Goal: Transaction & Acquisition: Purchase product/service

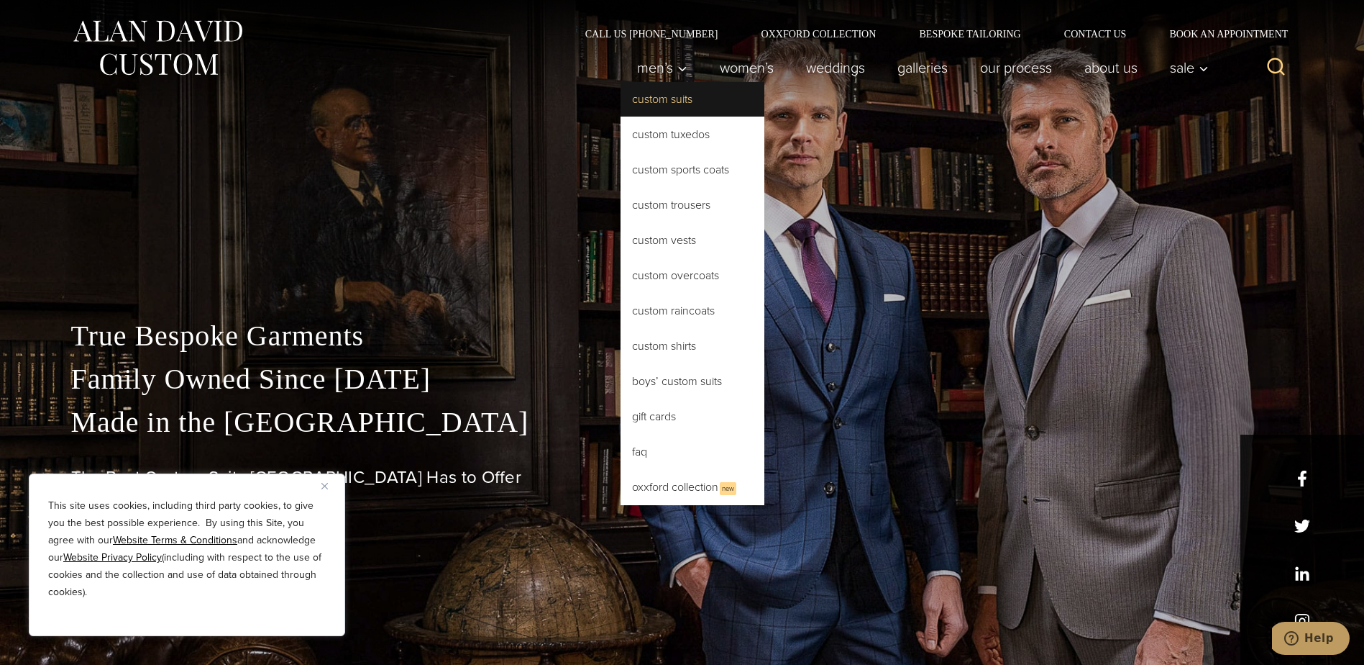
click at [670, 105] on link "Custom Suits" at bounding box center [693, 99] width 144 height 35
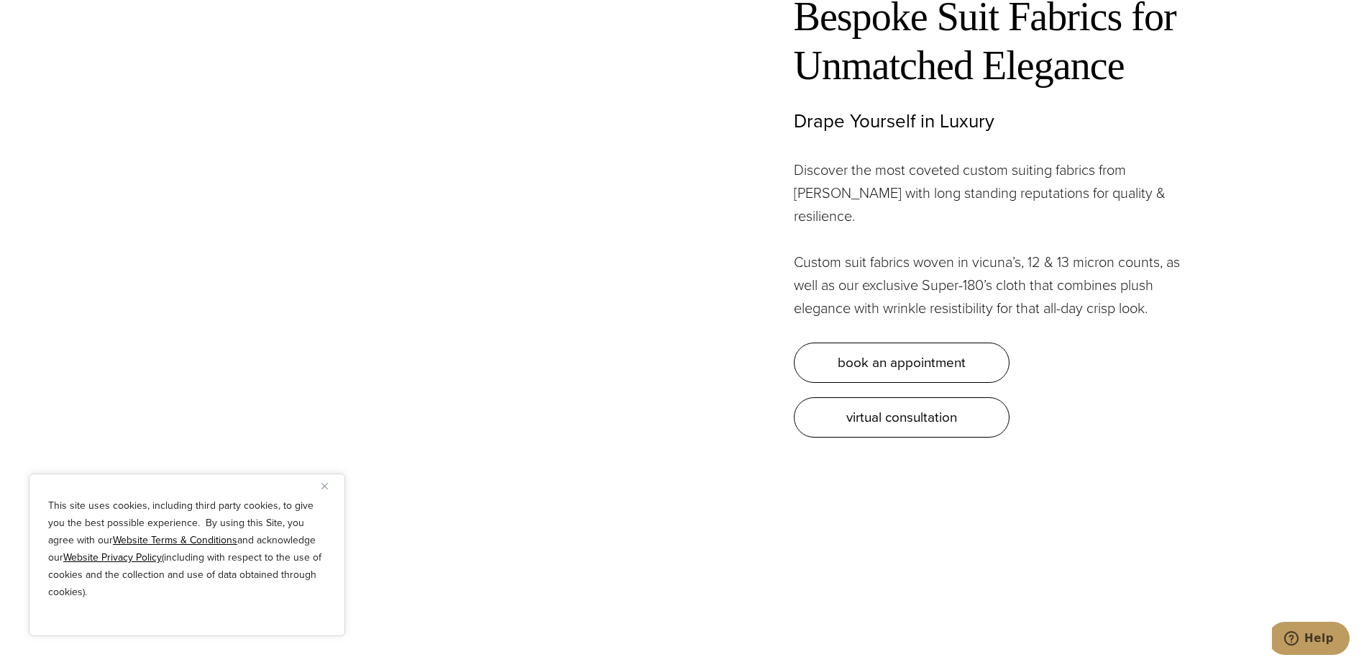
scroll to position [4459, 0]
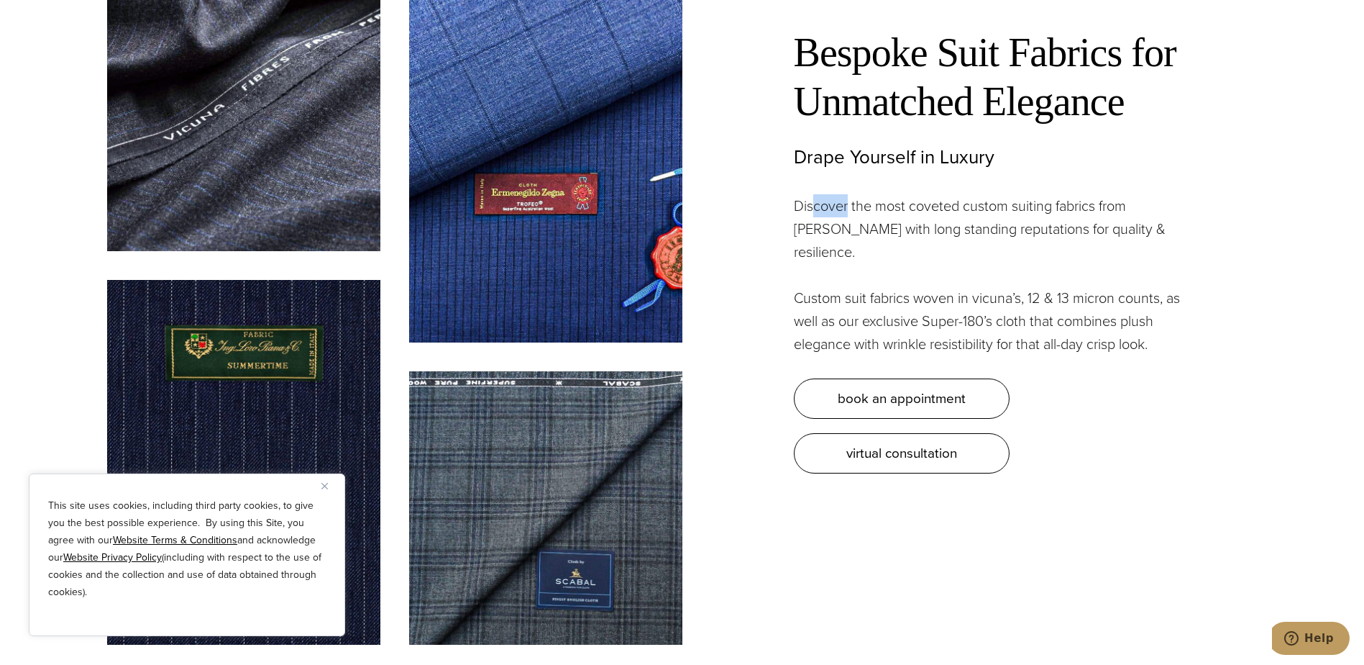
drag, startPoint x: 814, startPoint y: 191, endPoint x: 849, endPoint y: 194, distance: 35.4
click at [849, 194] on p "Discover the most coveted custom suiting fabrics from [PERSON_NAME] with long s…" at bounding box center [995, 228] width 403 height 69
drag, startPoint x: 849, startPoint y: 194, endPoint x: 915, endPoint y: 194, distance: 65.4
click at [911, 194] on p "Discover the most coveted custom suiting fabrics from [PERSON_NAME] with long s…" at bounding box center [995, 228] width 403 height 69
drag, startPoint x: 864, startPoint y: 258, endPoint x: 935, endPoint y: 262, distance: 70.6
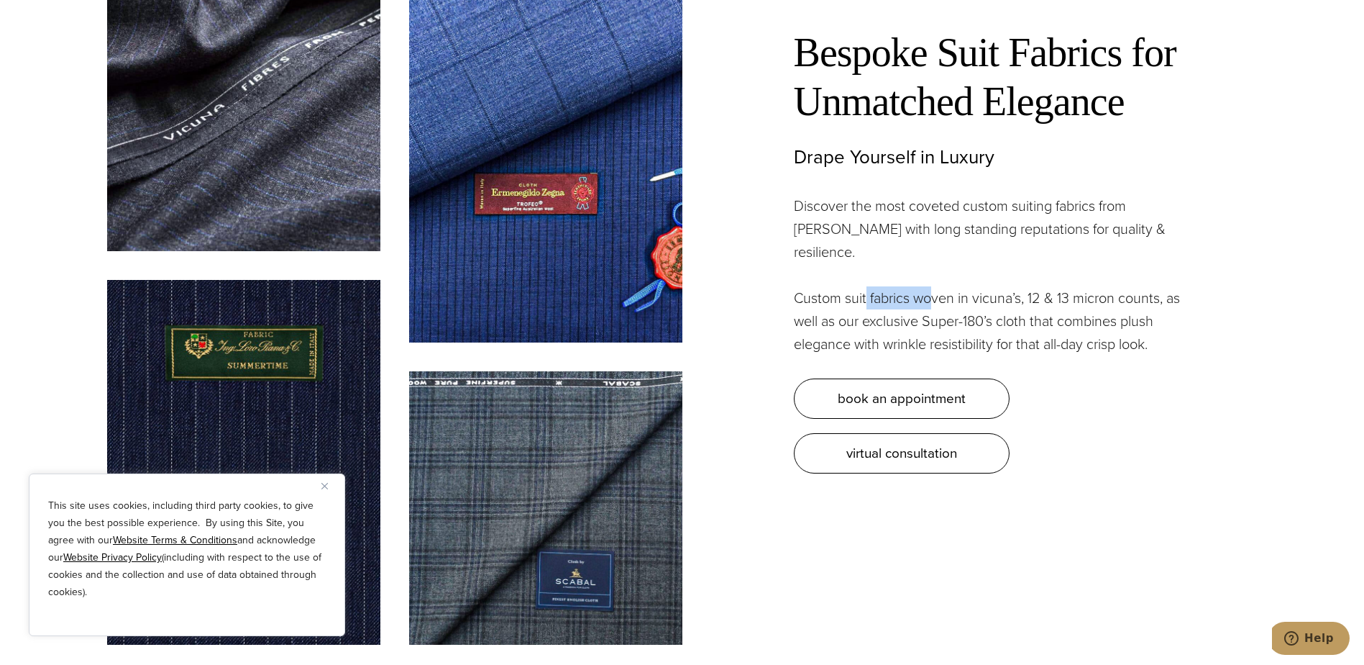
click at [935, 286] on p "Custom suit fabrics woven in vicuna’s, 12 & 13 micron counts, as well as our ex…" at bounding box center [995, 320] width 403 height 69
drag, startPoint x: 935, startPoint y: 262, endPoint x: 1030, endPoint y: 265, distance: 95.0
click at [1030, 286] on p "Custom suit fabrics woven in vicuna’s, 12 & 13 micron counts, as well as our ex…" at bounding box center [995, 320] width 403 height 69
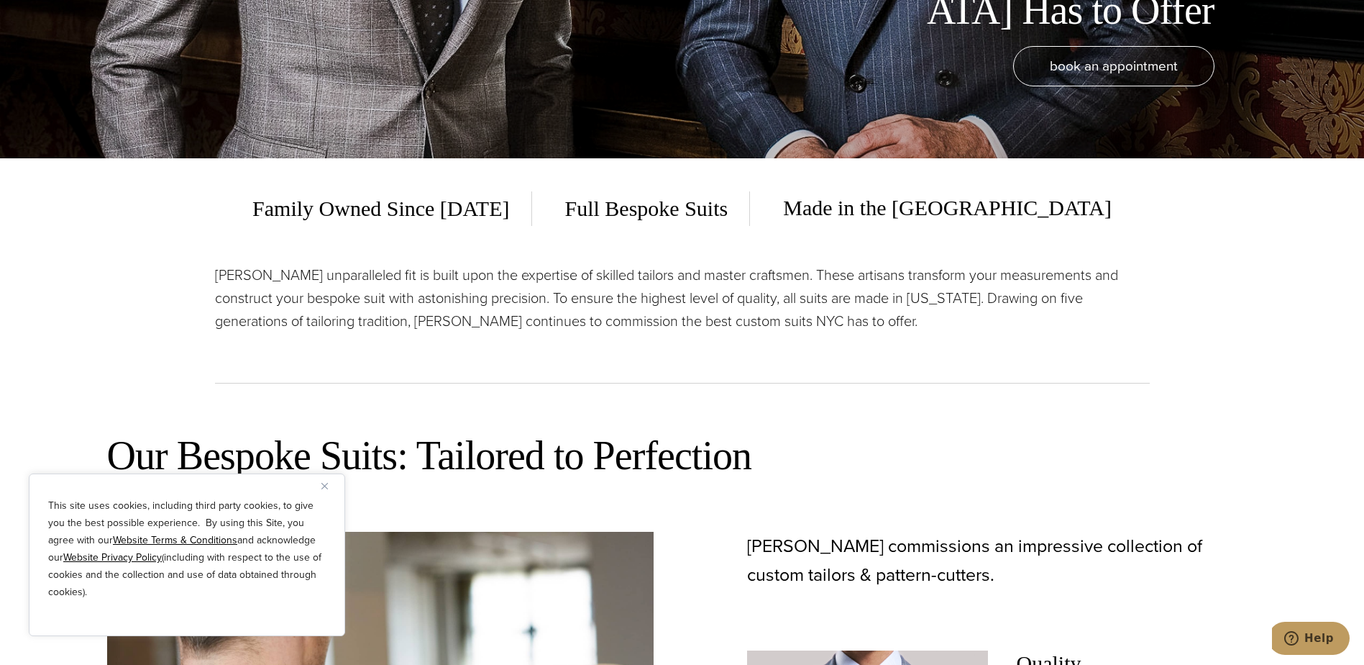
scroll to position [432, 0]
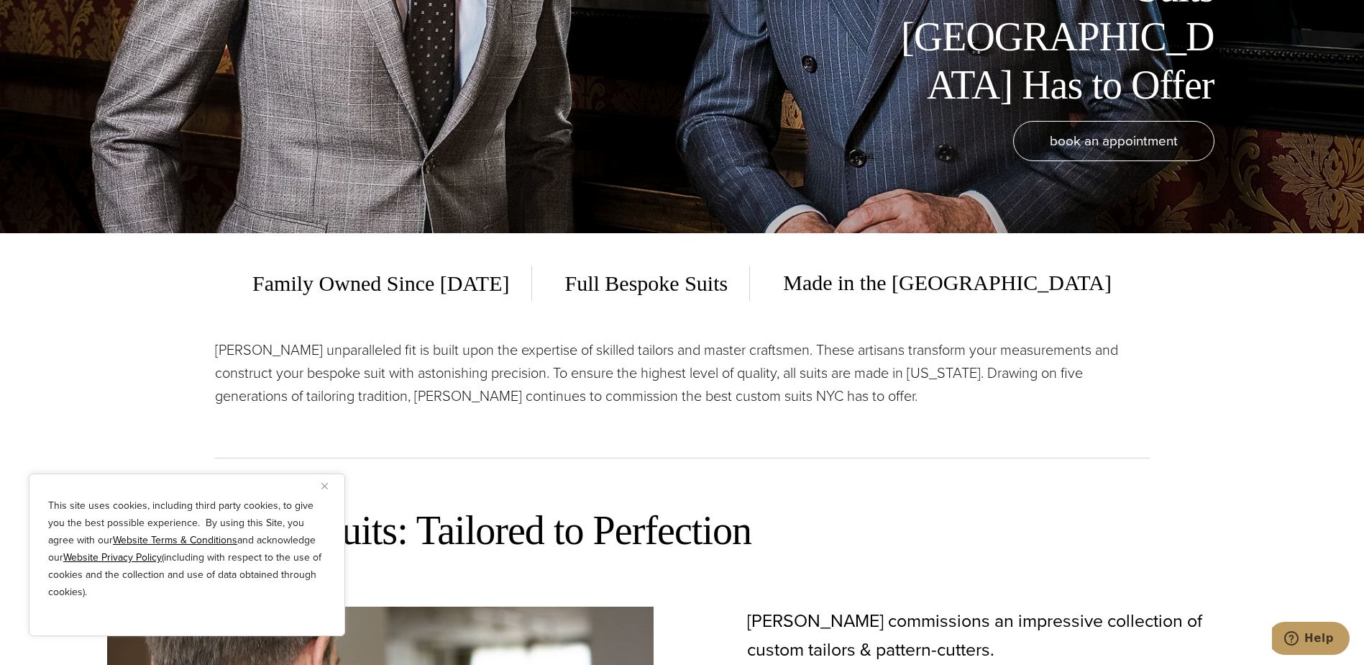
click at [642, 377] on p "[PERSON_NAME] unparalleled fit is built upon the expertise of skilled tailors a…" at bounding box center [682, 372] width 935 height 69
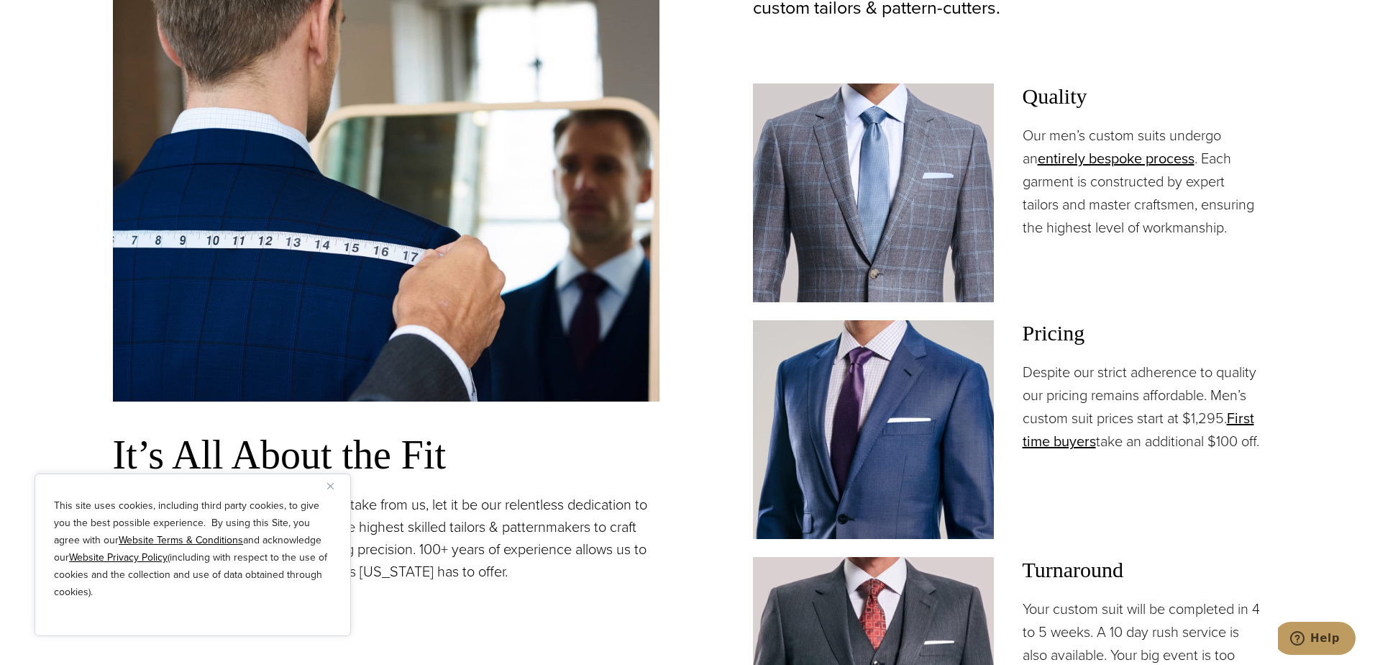
scroll to position [1079, 0]
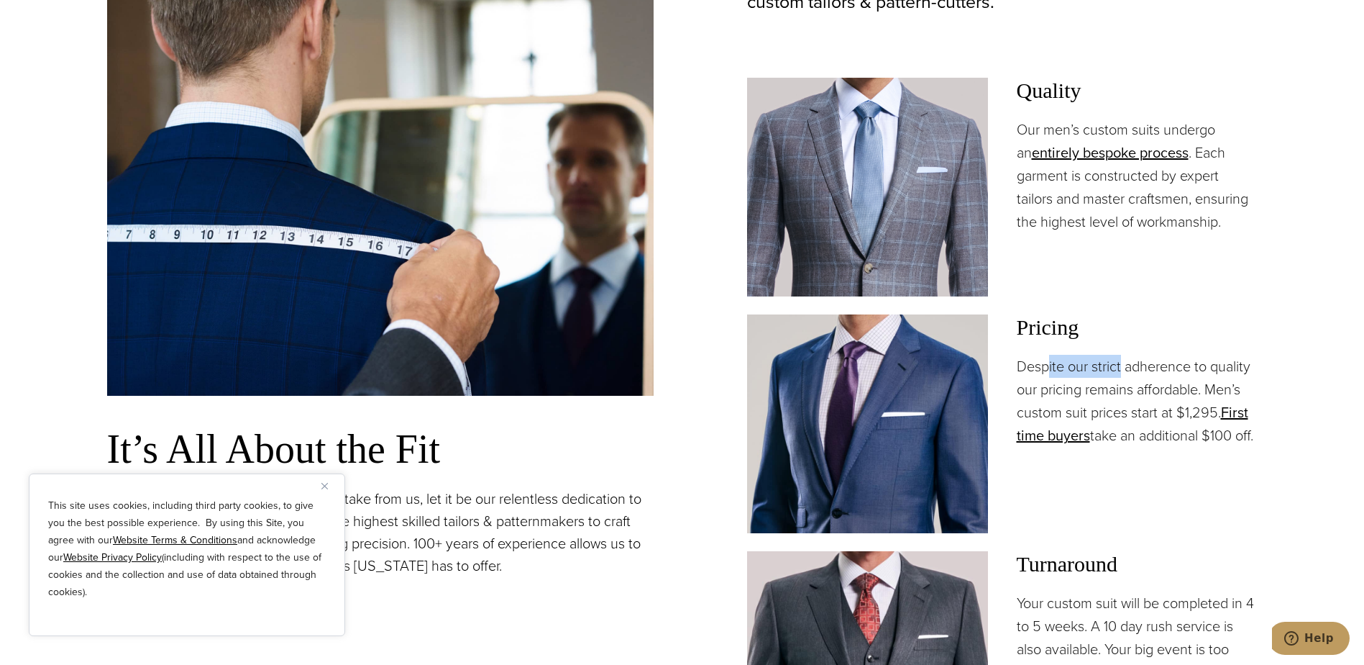
drag, startPoint x: 1049, startPoint y: 365, endPoint x: 1123, endPoint y: 372, distance: 74.4
click at [1123, 372] on p "Despite our strict adherence to quality our pricing remains affordable. Men’s c…" at bounding box center [1137, 401] width 241 height 92
drag, startPoint x: 1123, startPoint y: 372, endPoint x: 1182, endPoint y: 391, distance: 61.9
click at [1192, 391] on p "Despite our strict adherence to quality our pricing remains affordable. Men’s c…" at bounding box center [1137, 401] width 241 height 92
drag, startPoint x: 1108, startPoint y: 389, endPoint x: 1124, endPoint y: 393, distance: 17.1
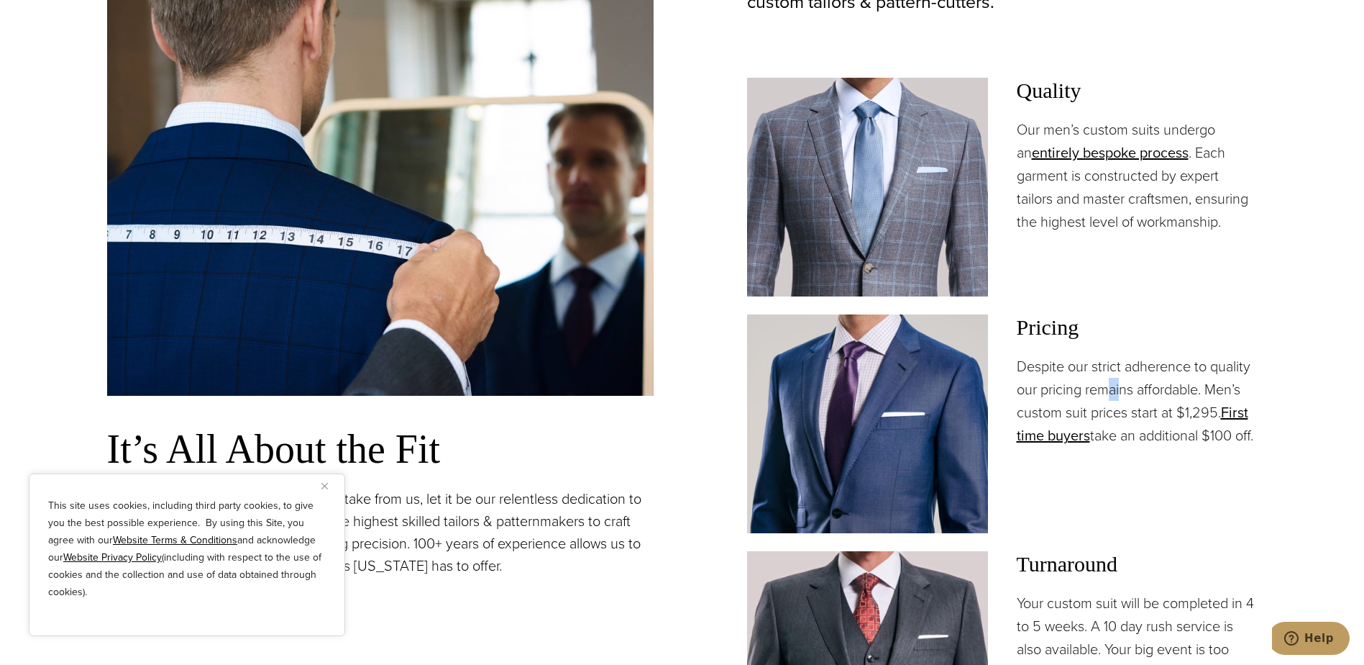
click at [1124, 393] on p "Despite our strict adherence to quality our pricing remains affordable. Men’s c…" at bounding box center [1137, 401] width 241 height 92
drag, startPoint x: 1124, startPoint y: 393, endPoint x: 1150, endPoint y: 405, distance: 28.3
click at [1150, 405] on p "Despite our strict adherence to quality our pricing remains affordable. Men’s c…" at bounding box center [1137, 401] width 241 height 92
